Goal: Information Seeking & Learning: Learn about a topic

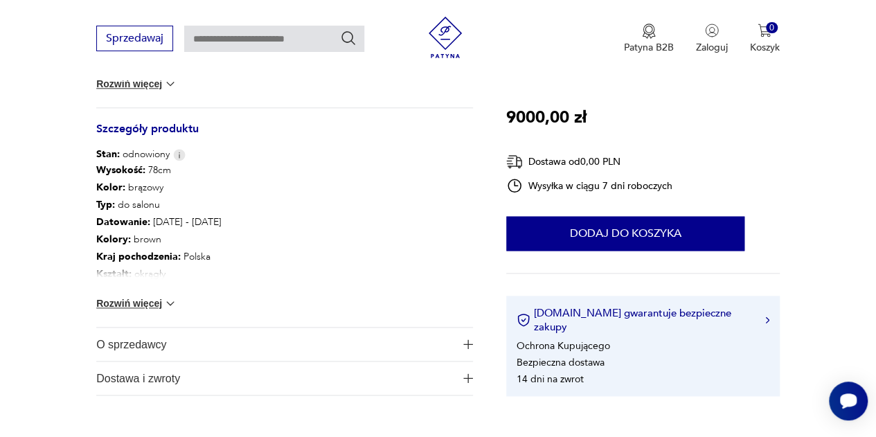
scroll to position [714, 0]
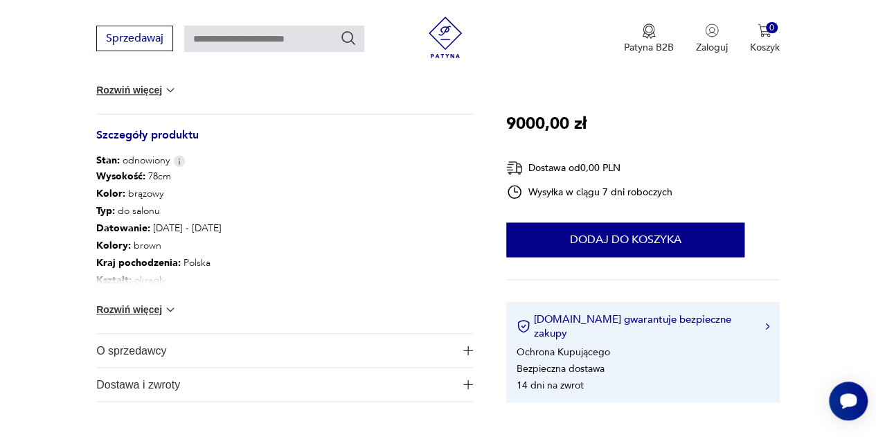
click at [159, 309] on button "Rozwiń więcej" at bounding box center [136, 309] width 80 height 14
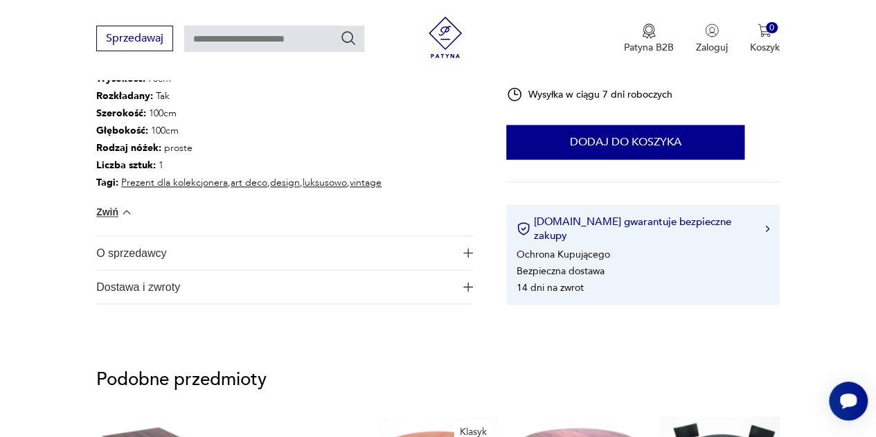
scroll to position [975, 0]
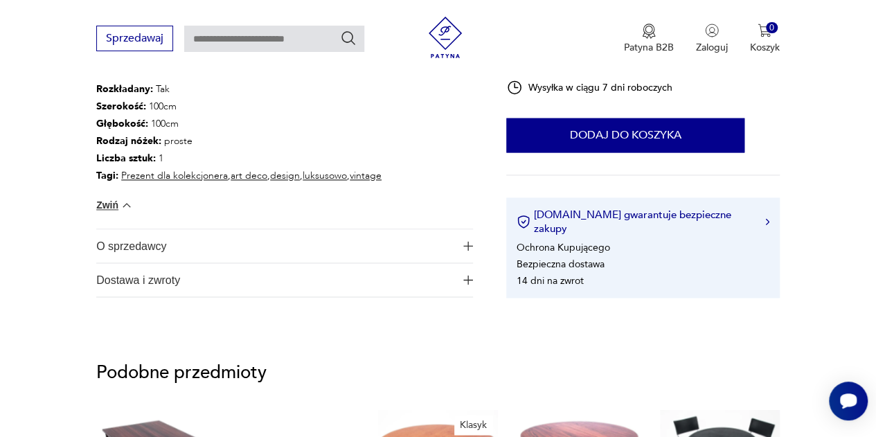
click at [465, 244] on img "button" at bounding box center [468, 246] width 10 height 10
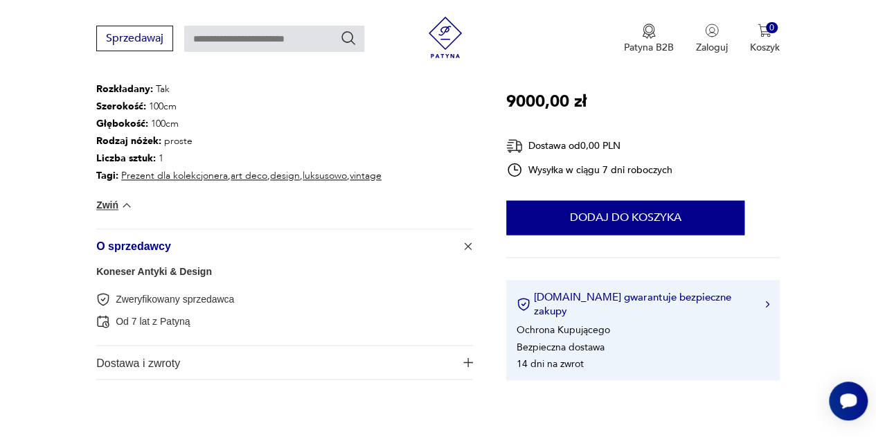
click at [119, 274] on link "Koneser Antyki & Design" at bounding box center [154, 271] width 116 height 11
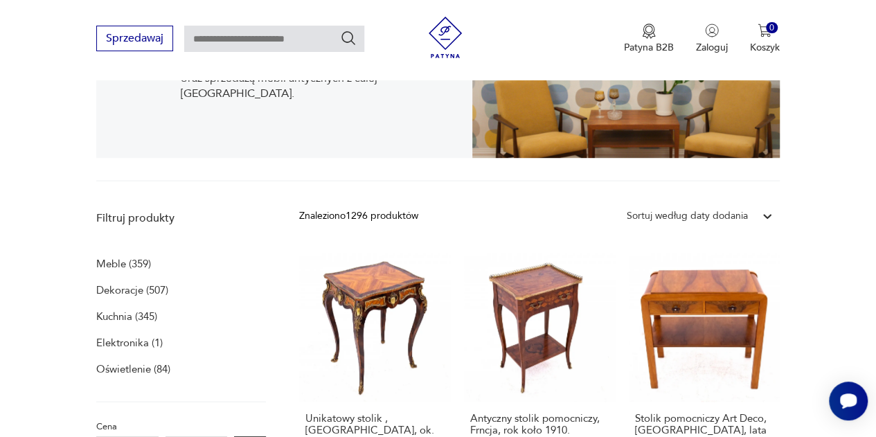
scroll to position [278, 0]
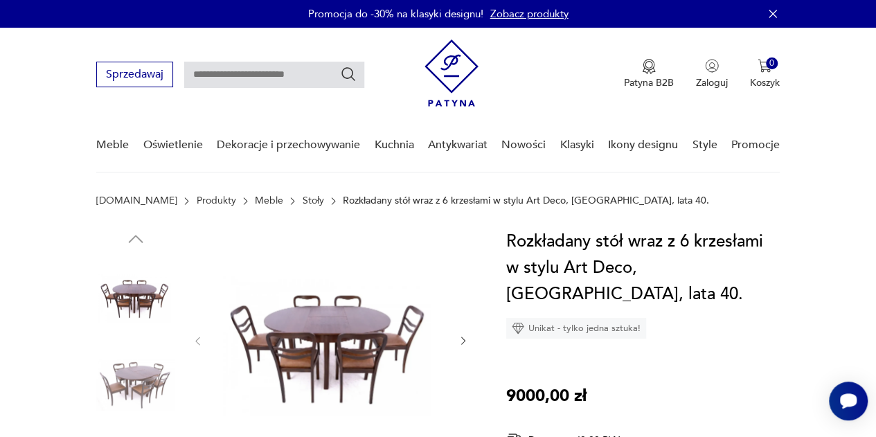
click at [321, 332] on img at bounding box center [330, 339] width 226 height 222
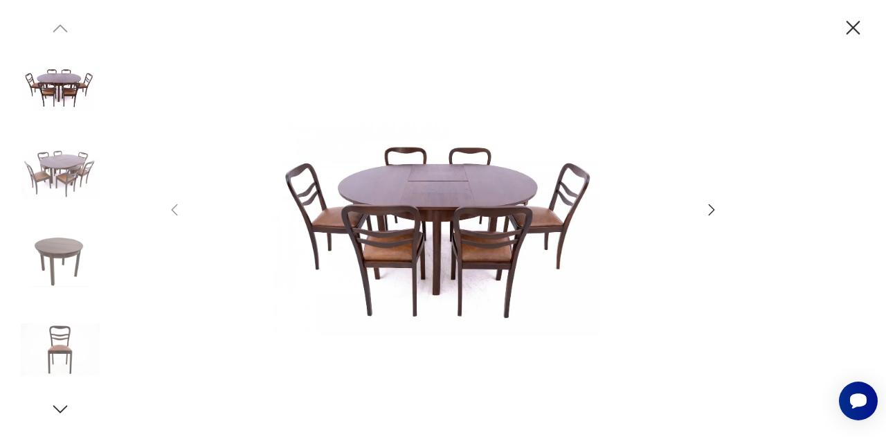
click at [705, 214] on icon "button" at bounding box center [711, 209] width 17 height 17
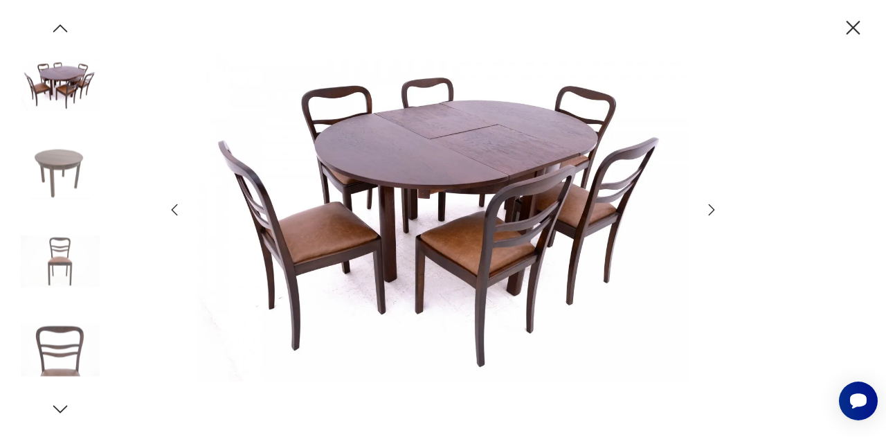
click at [705, 214] on icon "button" at bounding box center [711, 209] width 17 height 17
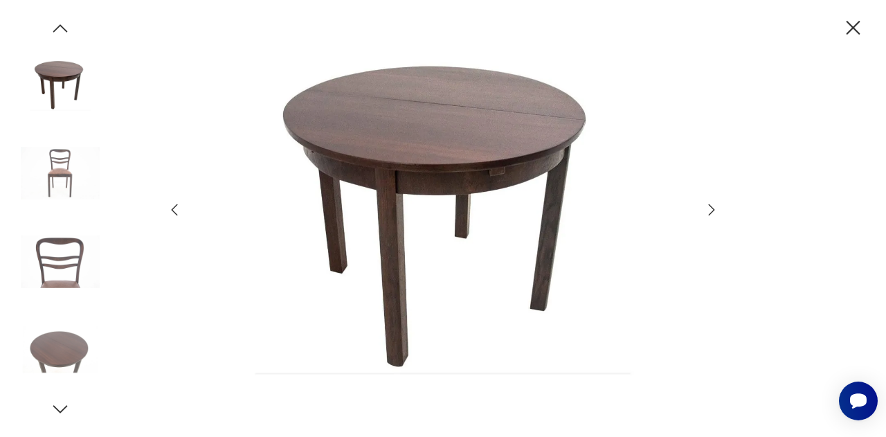
click at [705, 214] on icon "button" at bounding box center [711, 209] width 17 height 17
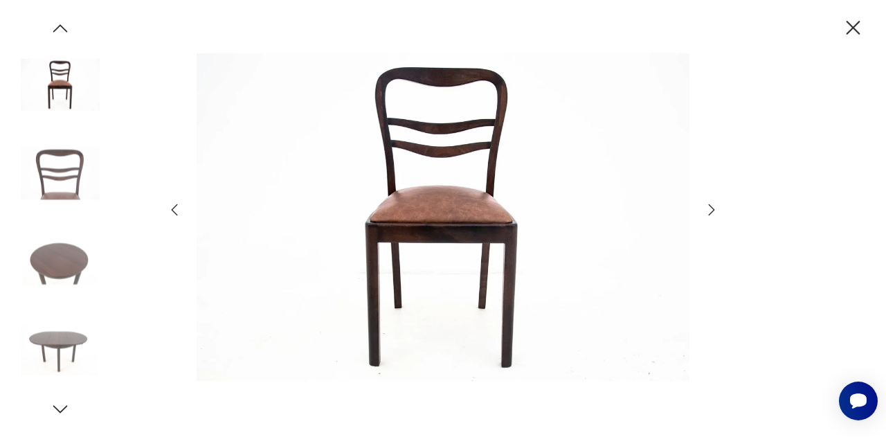
click at [705, 214] on icon "button" at bounding box center [711, 209] width 17 height 17
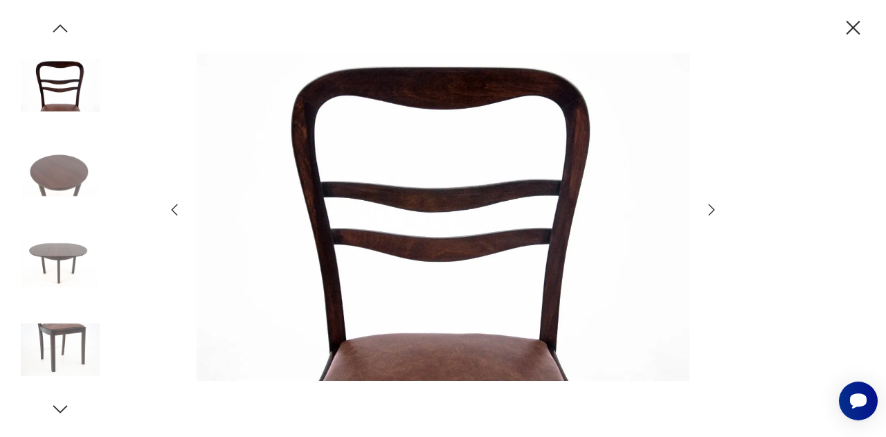
click at [705, 214] on icon "button" at bounding box center [711, 209] width 17 height 17
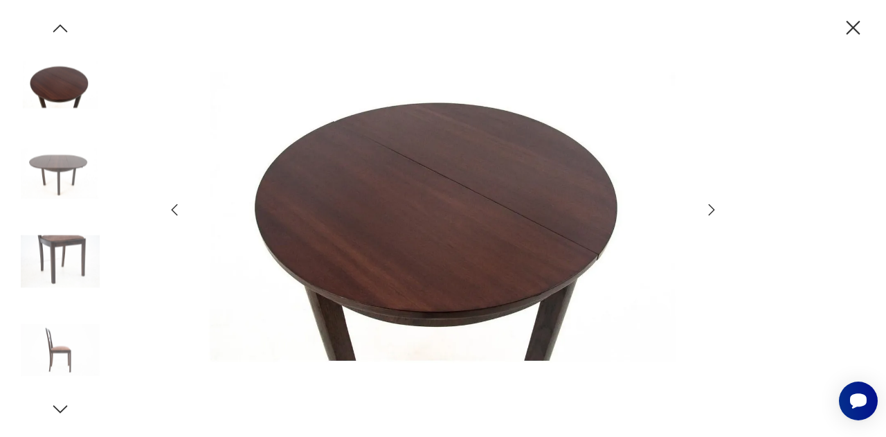
click at [705, 214] on icon "button" at bounding box center [711, 209] width 17 height 17
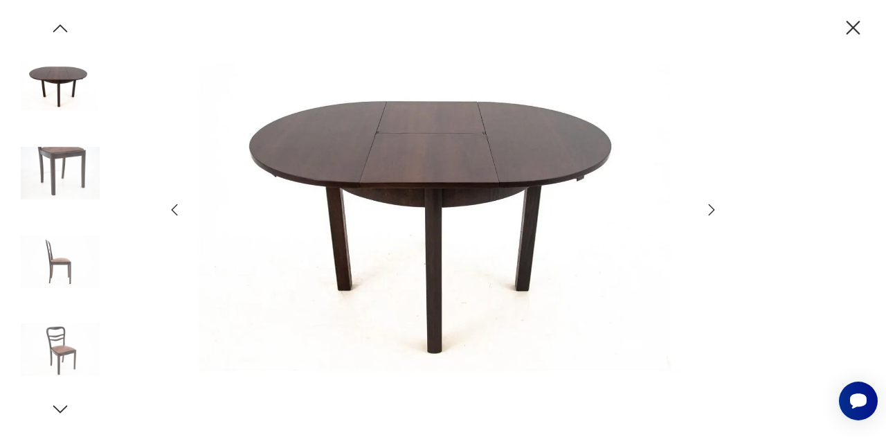
click at [705, 214] on icon "button" at bounding box center [711, 209] width 17 height 17
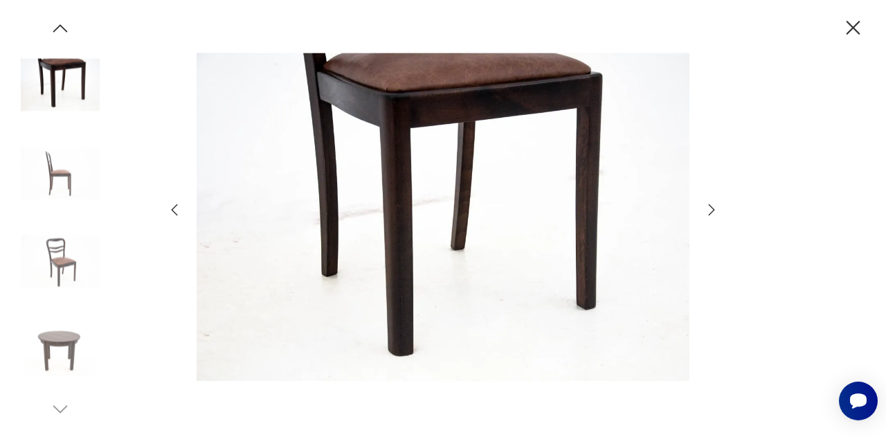
click at [851, 25] on icon "button" at bounding box center [853, 28] width 14 height 14
